Goal: Task Accomplishment & Management: Use online tool/utility

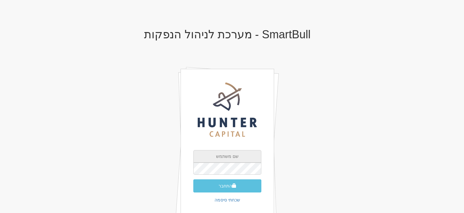
click at [245, 155] on input "text" at bounding box center [227, 156] width 68 height 12
type input "[EMAIL_ADDRESS][DOMAIN_NAME]"
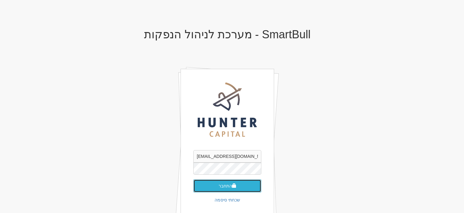
click at [222, 187] on button "התחבר" at bounding box center [227, 186] width 68 height 13
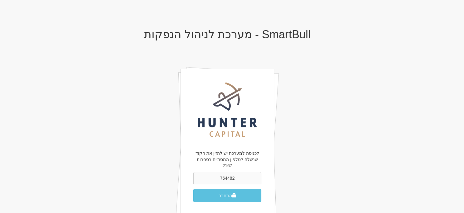
type input "764482"
click at [193, 189] on button "התחבר" at bounding box center [227, 195] width 68 height 13
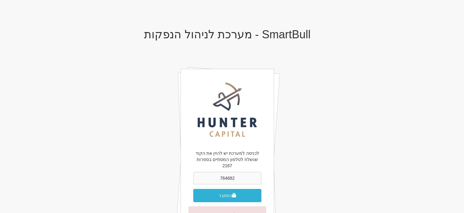
type input "764682"
click at [238, 189] on button "התחבר" at bounding box center [227, 195] width 68 height 13
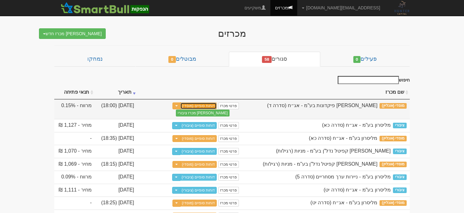
click at [207, 105] on link "דוחות סופיים (מוסדי)" at bounding box center [198, 106] width 37 height 7
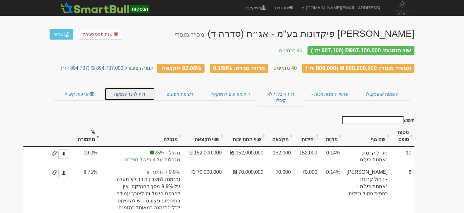
click at [116, 90] on link "דוח לרכז הנפקה" at bounding box center [130, 94] width 50 height 13
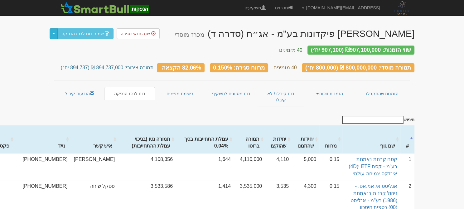
click at [53, 34] on span "button" at bounding box center [53, 33] width 2 height 1
click at [77, 47] on link "ייצא נתונים לרכז ההנפקה" at bounding box center [81, 45] width 64 height 8
click at [71, 56] on div "תמורה מוסדי: 800,000,000 ₪ (800,000 יח׳) 40 מזמינים מרווח סגירה: 0.150% 82.06% …" at bounding box center [232, 64] width 365 height 17
click at [55, 32] on button "Toggle Dropdown" at bounding box center [54, 33] width 8 height 11
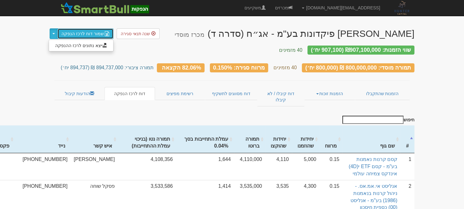
click at [86, 34] on link "שמור דוח לרכז הנפקה" at bounding box center [85, 33] width 56 height 11
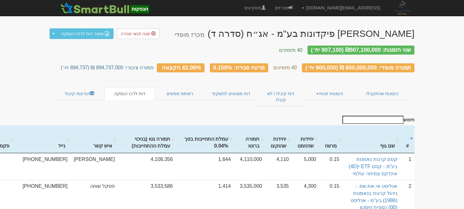
drag, startPoint x: 86, startPoint y: 16, endPoint x: 52, endPoint y: 89, distance: 80.1
click at [70, 94] on link "הודעות קיבול" at bounding box center [79, 93] width 50 height 13
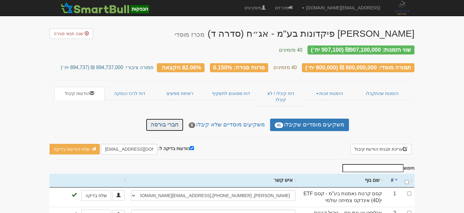
click at [180, 119] on link "חברי בורסה" at bounding box center [164, 125] width 37 height 12
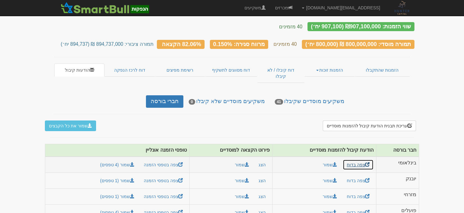
click at [352, 160] on link "צפה בדוח" at bounding box center [358, 165] width 31 height 11
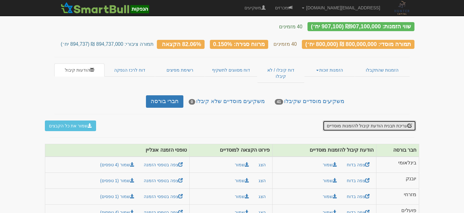
click at [355, 121] on button "עריכת תבנית הודעת קיבול להזמנות מוסדיים" at bounding box center [369, 126] width 93 height 11
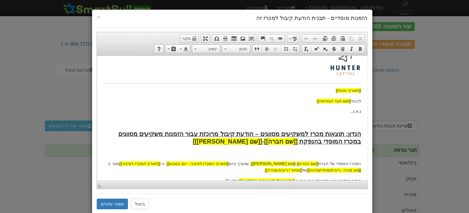
scroll to position [31, 0]
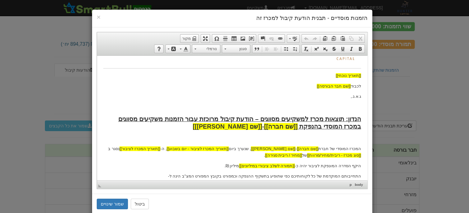
click at [336, 167] on p "היקף הסדרה המונפקת לציבור יהיה כ- [[תמורה לשלב ציבורי במיליונים]] מיליון ₪." at bounding box center [232, 166] width 258 height 7
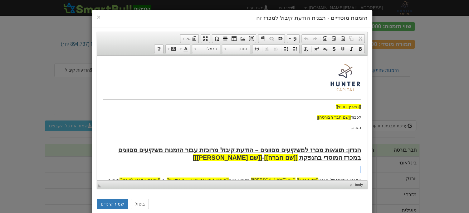
click at [336, 167] on p at bounding box center [232, 169] width 258 height 7
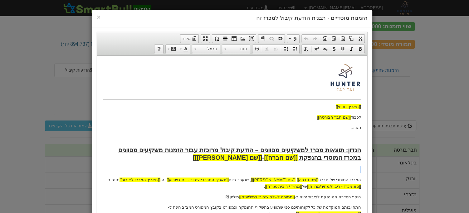
click at [336, 167] on p at bounding box center [232, 169] width 258 height 7
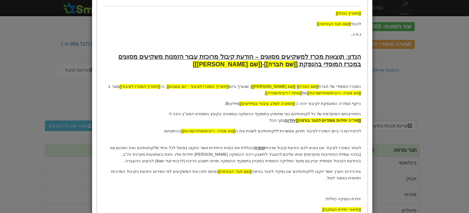
click at [336, 102] on p "היקף הסדרה המונפקת לציבור יהיה כ- [[תמורה לשלב ציבורי במיליונים]] מיליון ₪." at bounding box center [232, 104] width 258 height 7
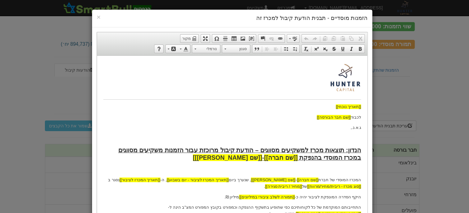
scroll to position [124, 0]
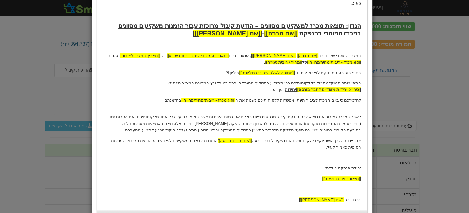
drag, startPoint x: 360, startPoint y: 73, endPoint x: 211, endPoint y: 72, distance: 148.8
click at [211, 72] on p "היקף הסדרה המונפקת לציבור יהיה כ- [[תמורה לשלב ציבורי במיליונים]] מיליון ₪." at bounding box center [232, 73] width 258 height 7
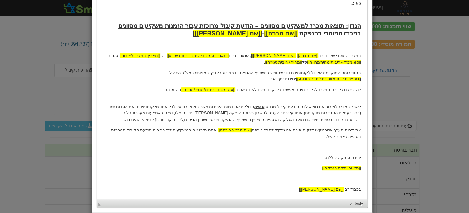
click at [291, 130] on p "את ניירות הערך אשר יוקצו ללקוחותיכם אנו נפקיד לחבר בורסה [[שם חבר הבורסה]] ואתם…" at bounding box center [232, 133] width 258 height 13
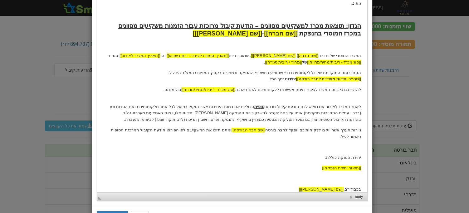
drag, startPoint x: 326, startPoint y: 105, endPoint x: 557, endPoint y: 36, distance: 240.5
click at [326, 105] on p "לאחר המכרז לציבור אנו נוציא לכם הודעת קיבול מרכזת סופית הכוללת את כמות היחידות …" at bounding box center [232, 110] width 258 height 26
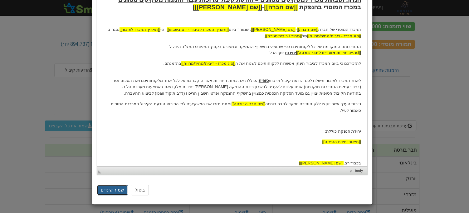
click at [118, 192] on button "שמור שינויים" at bounding box center [112, 190] width 31 height 11
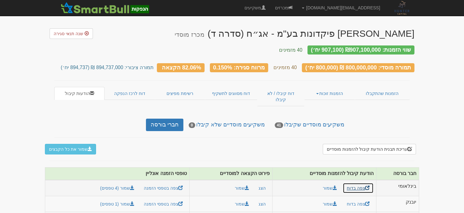
click at [362, 183] on link "צפה בדוח" at bounding box center [358, 188] width 31 height 11
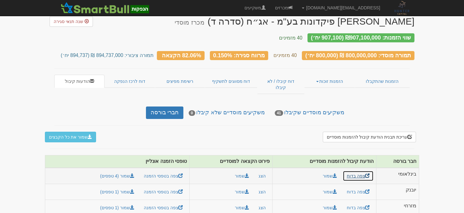
scroll to position [23, 0]
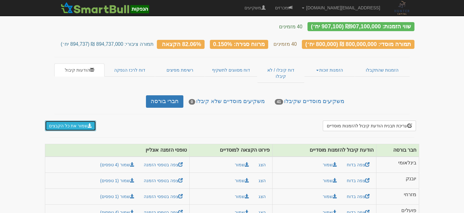
click at [79, 121] on button "שמור את כל הקבצים" at bounding box center [70, 126] width 51 height 11
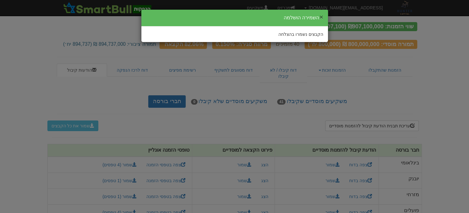
click at [320, 15] on button "×" at bounding box center [321, 17] width 4 height 7
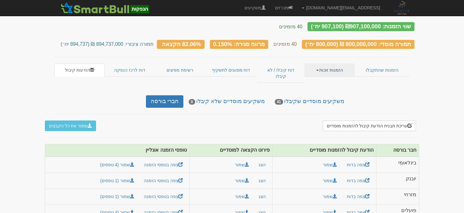
click at [324, 64] on link "הזמנות זוכות" at bounding box center [329, 70] width 50 height 13
click at [332, 78] on link "פרטי הזמנות זוכות" at bounding box center [329, 82] width 49 height 8
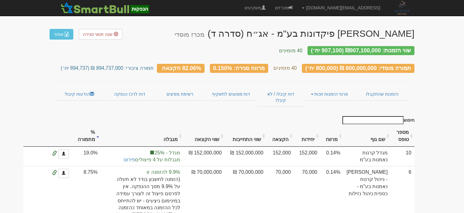
click at [396, 116] on input "חיפוש" at bounding box center [373, 120] width 61 height 8
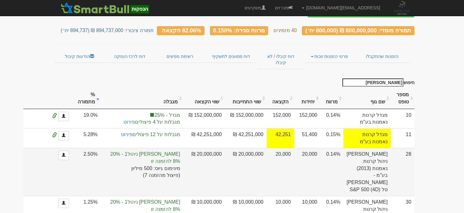
scroll to position [94, 0]
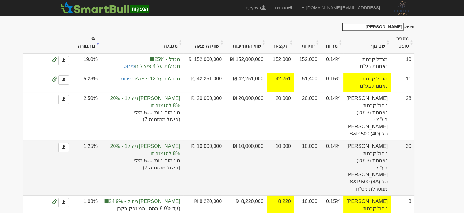
type input "מור"
